Goal: Communication & Community: Connect with others

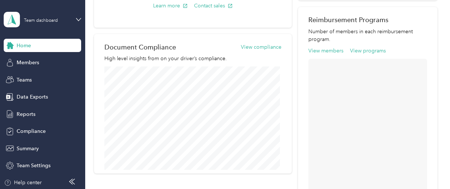
scroll to position [295, 0]
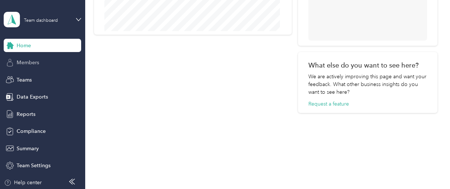
click at [32, 61] on span "Members" at bounding box center [28, 63] width 22 height 8
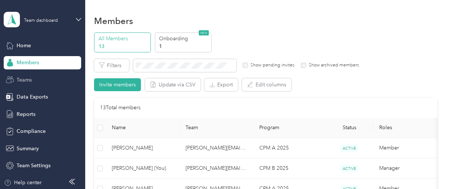
click at [20, 79] on span "Teams" at bounding box center [24, 80] width 15 height 8
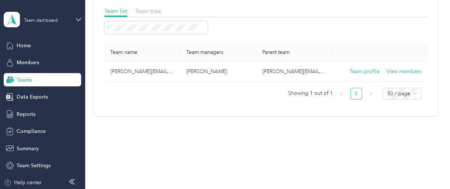
scroll to position [63, 0]
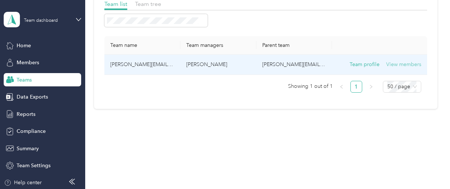
click at [400, 60] on button "View members" at bounding box center [403, 64] width 35 height 8
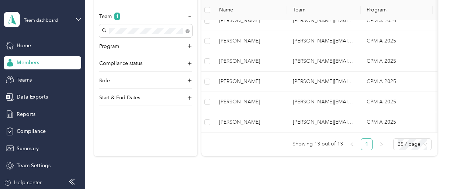
scroll to position [285, 0]
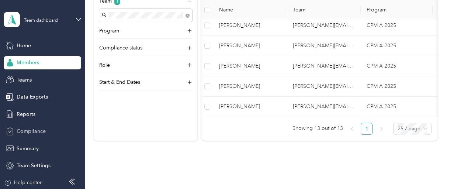
click at [24, 132] on span "Compliance" at bounding box center [31, 131] width 29 height 8
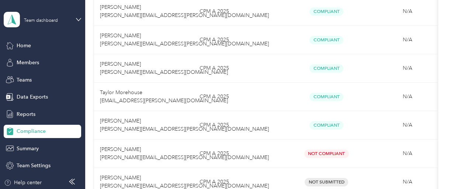
scroll to position [295, 0]
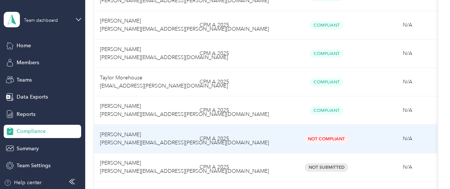
click at [117, 135] on span "[PERSON_NAME] [PERSON_NAME][EMAIL_ADDRESS][PERSON_NAME][DOMAIN_NAME]" at bounding box center [184, 138] width 169 height 14
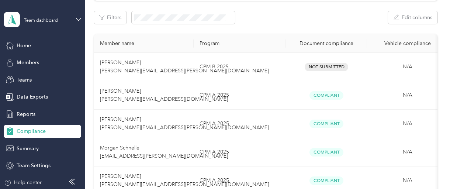
scroll to position [111, 0]
click at [411, 17] on button "Edit columns" at bounding box center [412, 18] width 49 height 13
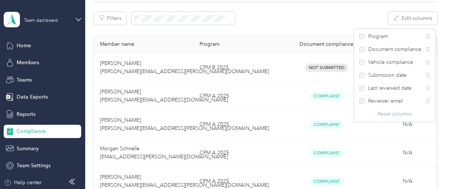
click at [341, 8] on div "Not submitted 4 View Pending review 0 View In review 0 View Rejected 1 View App…" at bounding box center [265, 184] width 343 height 525
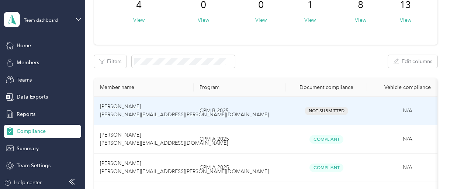
scroll to position [74, 0]
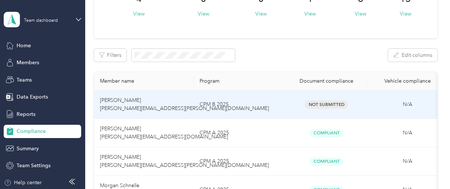
click at [319, 104] on span "Not Submitted" at bounding box center [327, 104] width 44 height 8
click at [107, 100] on span "[PERSON_NAME] [PERSON_NAME][EMAIL_ADDRESS][PERSON_NAME][DOMAIN_NAME]" at bounding box center [184, 104] width 169 height 14
click at [106, 100] on span "[PERSON_NAME] [PERSON_NAME][EMAIL_ADDRESS][PERSON_NAME][DOMAIN_NAME]" at bounding box center [184, 104] width 169 height 14
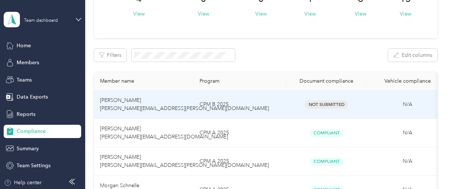
click at [216, 106] on td "CPM B 2025" at bounding box center [240, 104] width 92 height 28
click at [311, 101] on span "Not Submitted" at bounding box center [327, 104] width 44 height 8
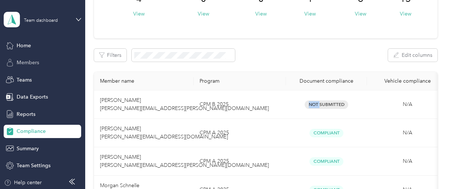
click at [34, 59] on span "Members" at bounding box center [28, 63] width 22 height 8
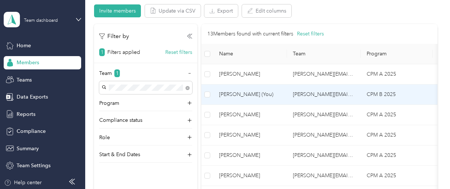
click at [246, 94] on span "[PERSON_NAME] (You)" at bounding box center [250, 94] width 62 height 8
click at [246, 188] on div "Drag to resize Click to close Loading member data" at bounding box center [223, 189] width 446 height 0
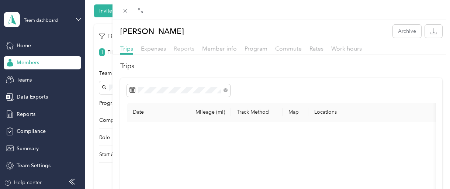
click at [184, 48] on span "Reports" at bounding box center [184, 48] width 21 height 7
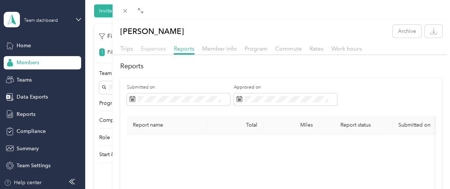
click at [150, 48] on span "Expenses" at bounding box center [153, 48] width 25 height 7
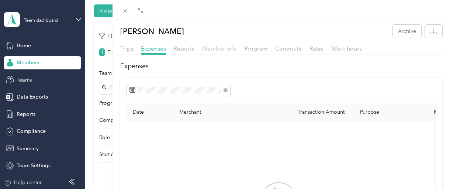
click at [225, 50] on span "Member info" at bounding box center [219, 48] width 35 height 7
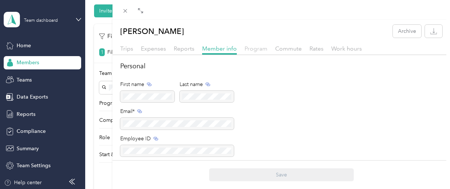
click at [260, 49] on span "Program" at bounding box center [255, 48] width 23 height 7
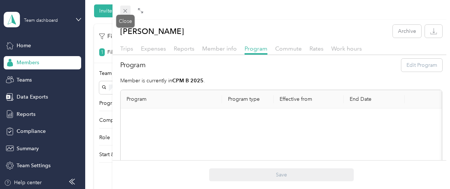
click at [125, 10] on icon at bounding box center [125, 11] width 6 height 6
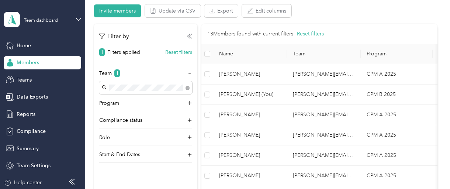
click at [34, 62] on span "Members" at bounding box center [28, 63] width 22 height 8
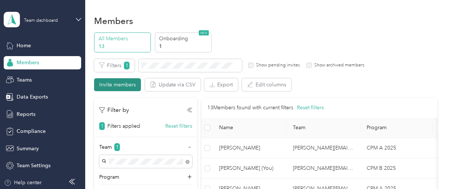
click at [118, 85] on button "Invite members" at bounding box center [117, 84] width 47 height 13
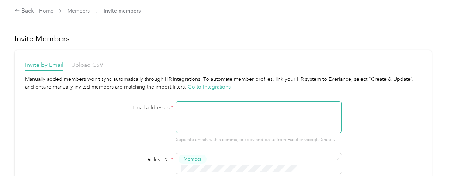
click at [184, 107] on textarea at bounding box center [259, 117] width 166 height 32
click at [210, 100] on div "Member" at bounding box center [253, 101] width 147 height 9
click at [191, 109] on textarea at bounding box center [259, 117] width 166 height 32
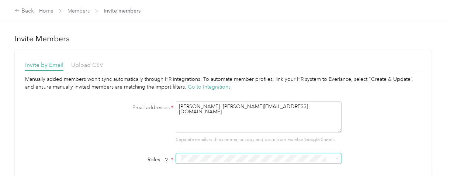
click at [179, 160] on span at bounding box center [253, 159] width 151 height 8
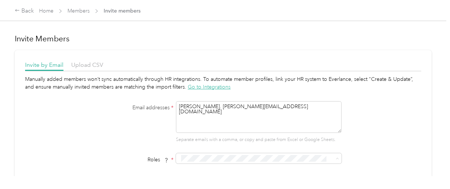
click at [193, 100] on span "Member" at bounding box center [194, 102] width 18 height 7
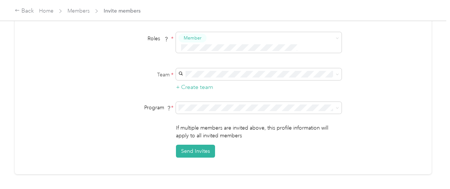
scroll to position [111, 0]
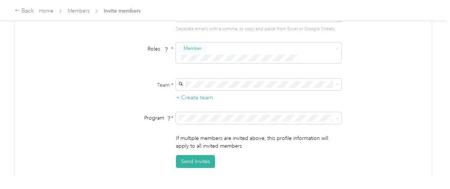
click at [203, 31] on li "CPM A 2025 (CPM)" at bounding box center [258, 30] width 166 height 13
click at [194, 155] on button "Send Invites" at bounding box center [195, 161] width 39 height 13
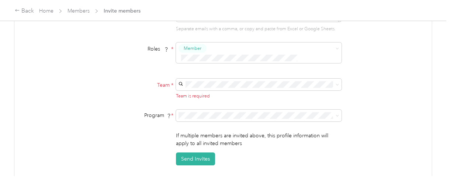
click at [205, 88] on span "[PERSON_NAME][EMAIL_ADDRESS][PERSON_NAME][DOMAIN_NAME]" at bounding box center [243, 89] width 126 height 14
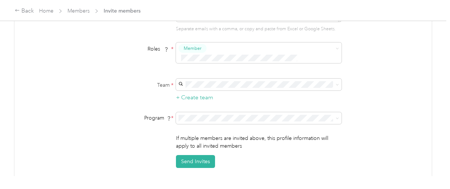
scroll to position [148, 0]
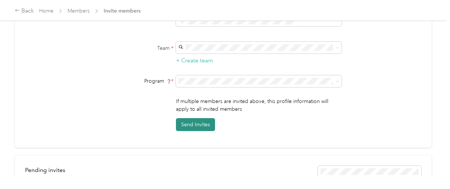
click at [196, 118] on button "Send Invites" at bounding box center [195, 124] width 39 height 13
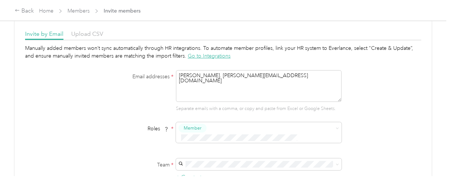
scroll to position [0, 0]
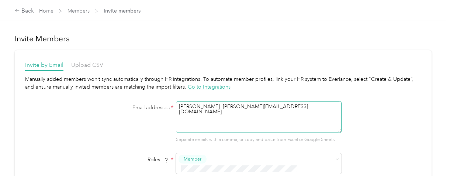
click at [213, 106] on textarea "[PERSON_NAME]. [PERSON_NAME][EMAIL_ADDRESS][DOMAIN_NAME]" at bounding box center [259, 117] width 166 height 32
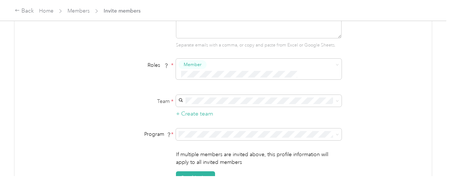
scroll to position [111, 0]
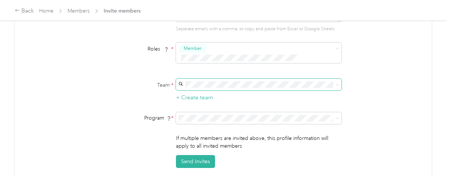
type textarea "[PERSON_NAME]. [EMAIL_ADDRESS][DOMAIN_NAME]"
click at [194, 87] on span "[PERSON_NAME][EMAIL_ADDRESS][PERSON_NAME][DOMAIN_NAME]" at bounding box center [243, 91] width 126 height 14
click at [196, 31] on span "CPM A 2025 (CPM)" at bounding box center [202, 31] width 45 height 6
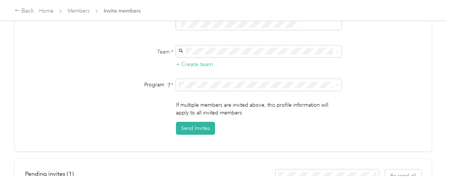
scroll to position [184, 0]
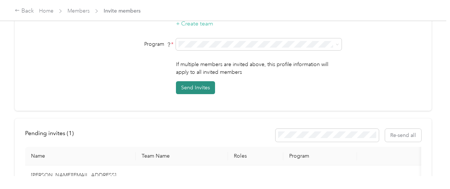
click at [192, 81] on button "Send Invites" at bounding box center [195, 87] width 39 height 13
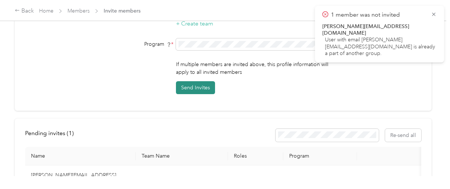
scroll to position [185, 0]
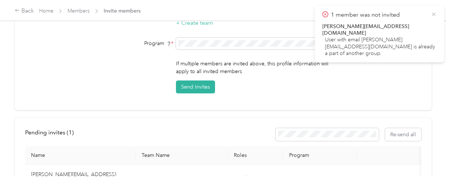
click at [433, 14] on icon at bounding box center [434, 14] width 6 height 7
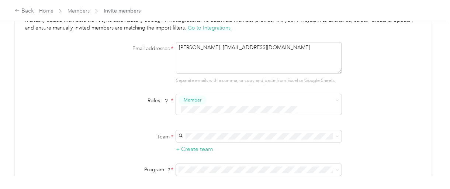
scroll to position [74, 0]
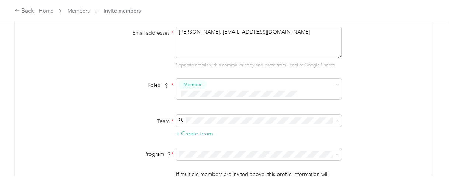
click at [224, 122] on span "[PERSON_NAME][EMAIL_ADDRESS][PERSON_NAME][DOMAIN_NAME]" at bounding box center [243, 127] width 126 height 14
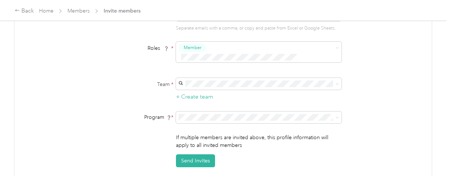
click at [196, 30] on li "CPM A 2025 (CPM)" at bounding box center [258, 25] width 166 height 13
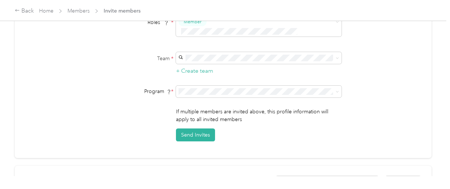
scroll to position [148, 0]
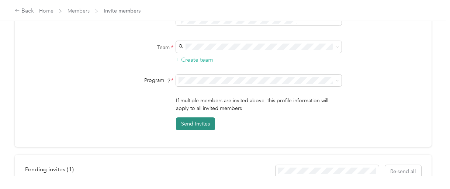
click at [202, 117] on button "Send Invites" at bounding box center [195, 123] width 39 height 13
click at [189, 117] on button "Send Invites" at bounding box center [195, 123] width 39 height 13
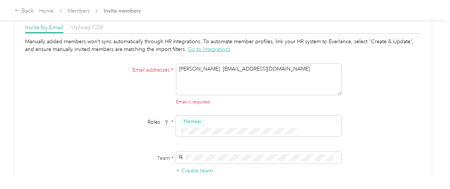
scroll to position [74, 0]
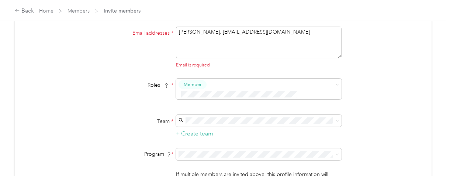
drag, startPoint x: 260, startPoint y: 32, endPoint x: 170, endPoint y: 34, distance: 90.7
click at [170, 34] on div "Email addresses * [PERSON_NAME]. [EMAIL_ADDRESS][DOMAIN_NAME] Email is required" at bounding box center [223, 48] width 284 height 42
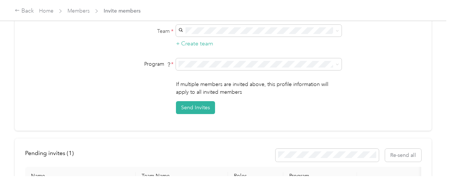
scroll to position [185, 0]
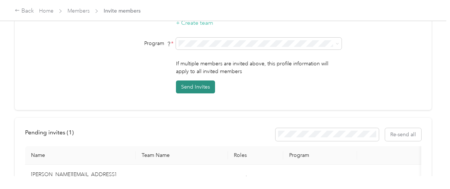
type textarea "[PERSON_NAME][EMAIL_ADDRESS][DOMAIN_NAME]"
click at [194, 80] on button "Send Invites" at bounding box center [195, 86] width 39 height 13
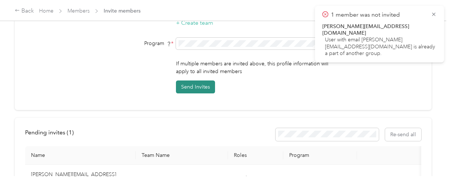
scroll to position [186, 0]
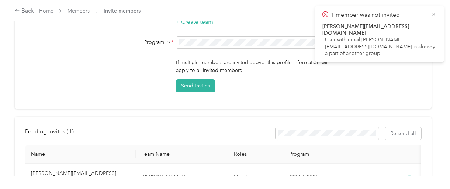
click at [434, 13] on icon at bounding box center [434, 14] width 6 height 7
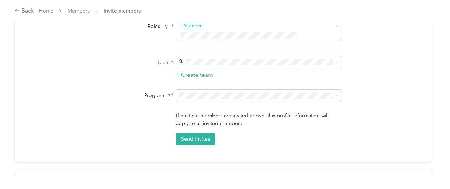
scroll to position [0, 0]
